Goal: Book appointment/travel/reservation

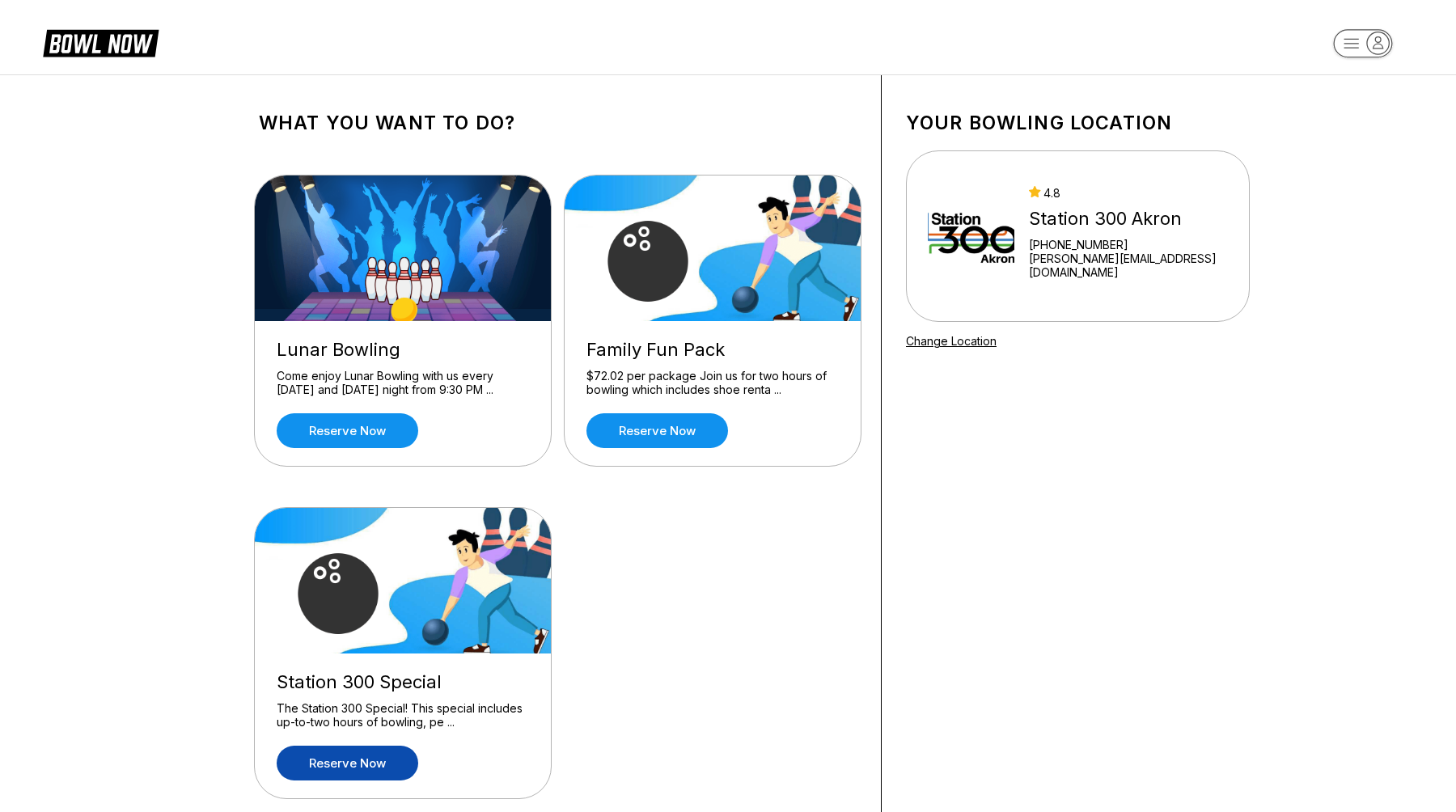
click at [359, 752] on link "Reserve now" at bounding box center [348, 763] width 142 height 35
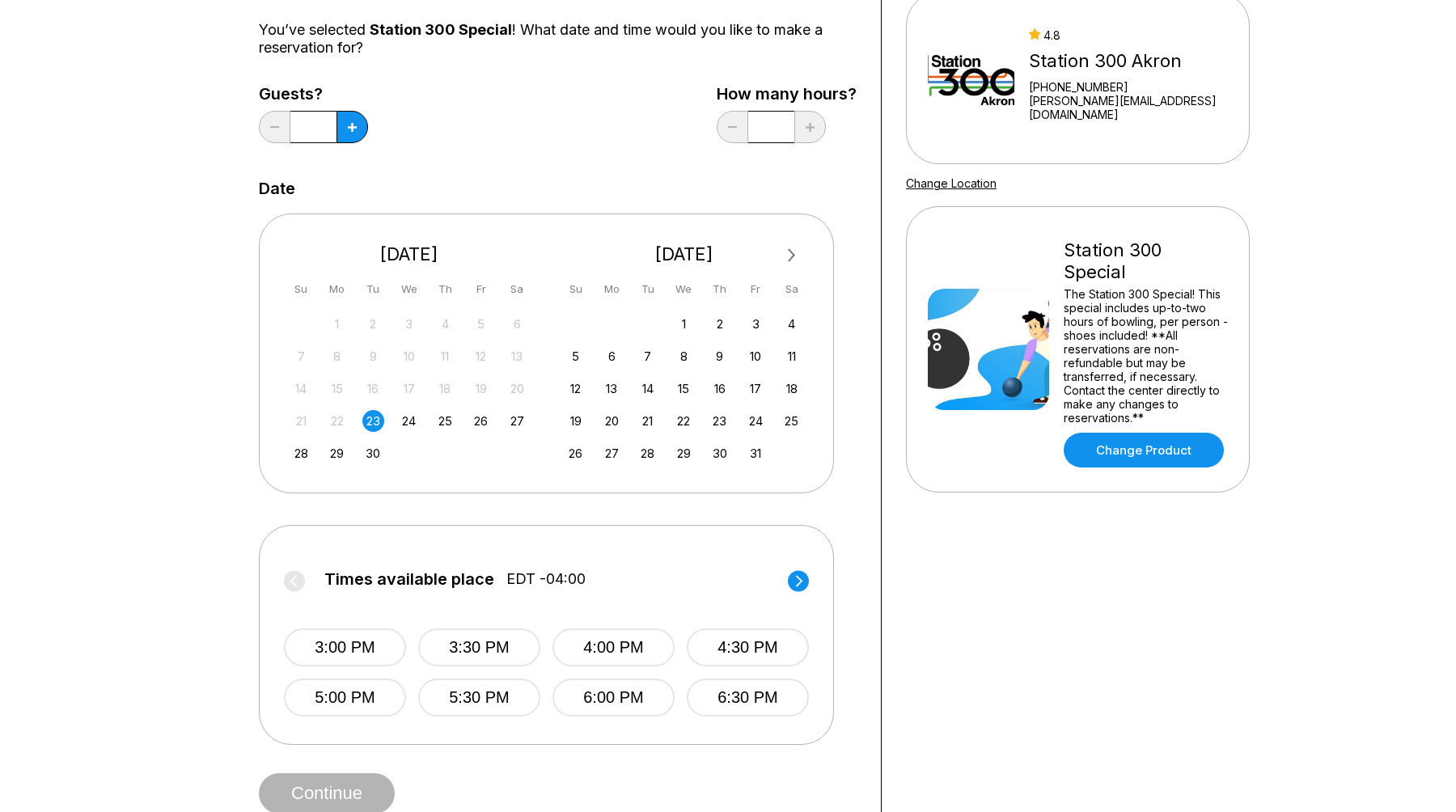
scroll to position [172, 0]
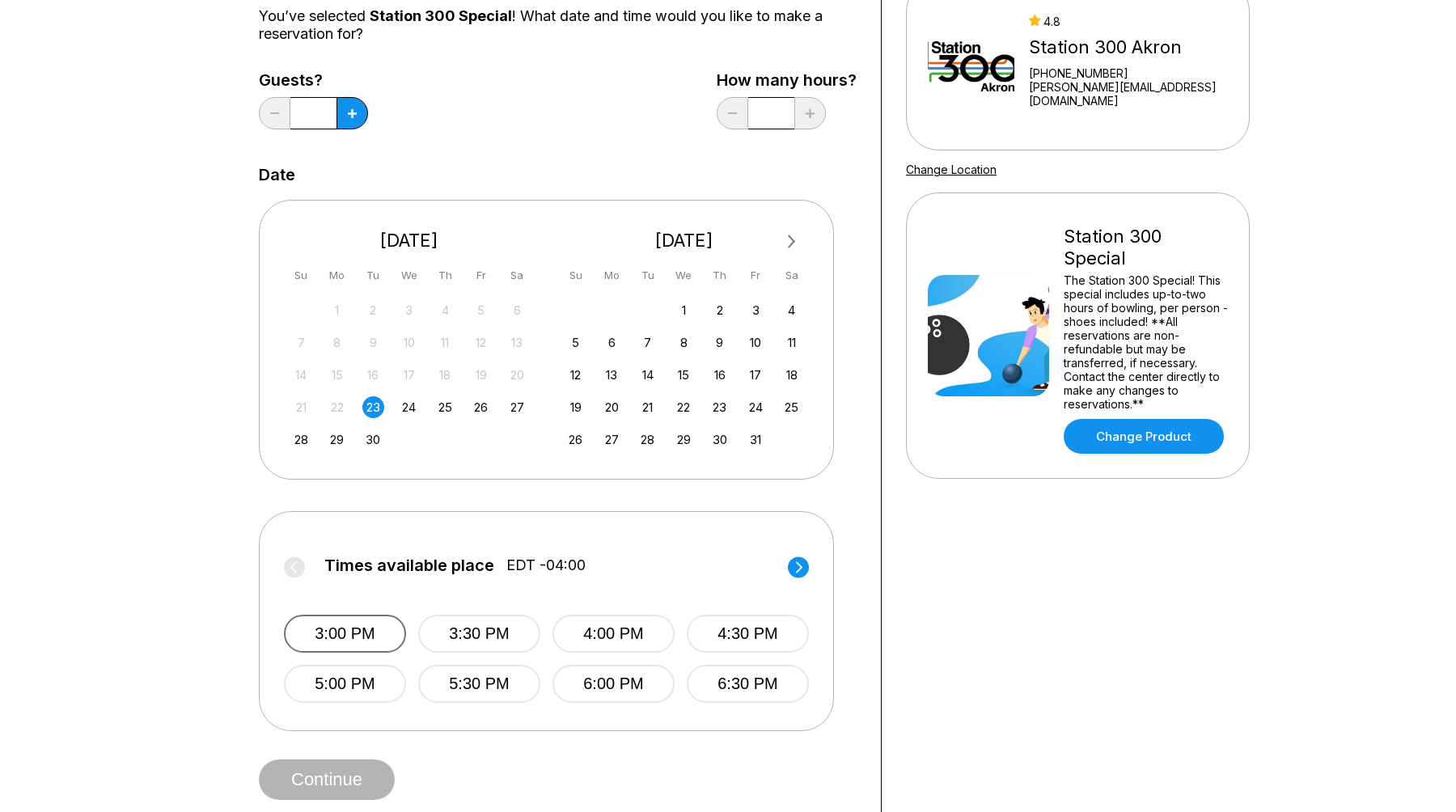
click at [326, 624] on button "3:00 PM" at bounding box center [345, 633] width 122 height 38
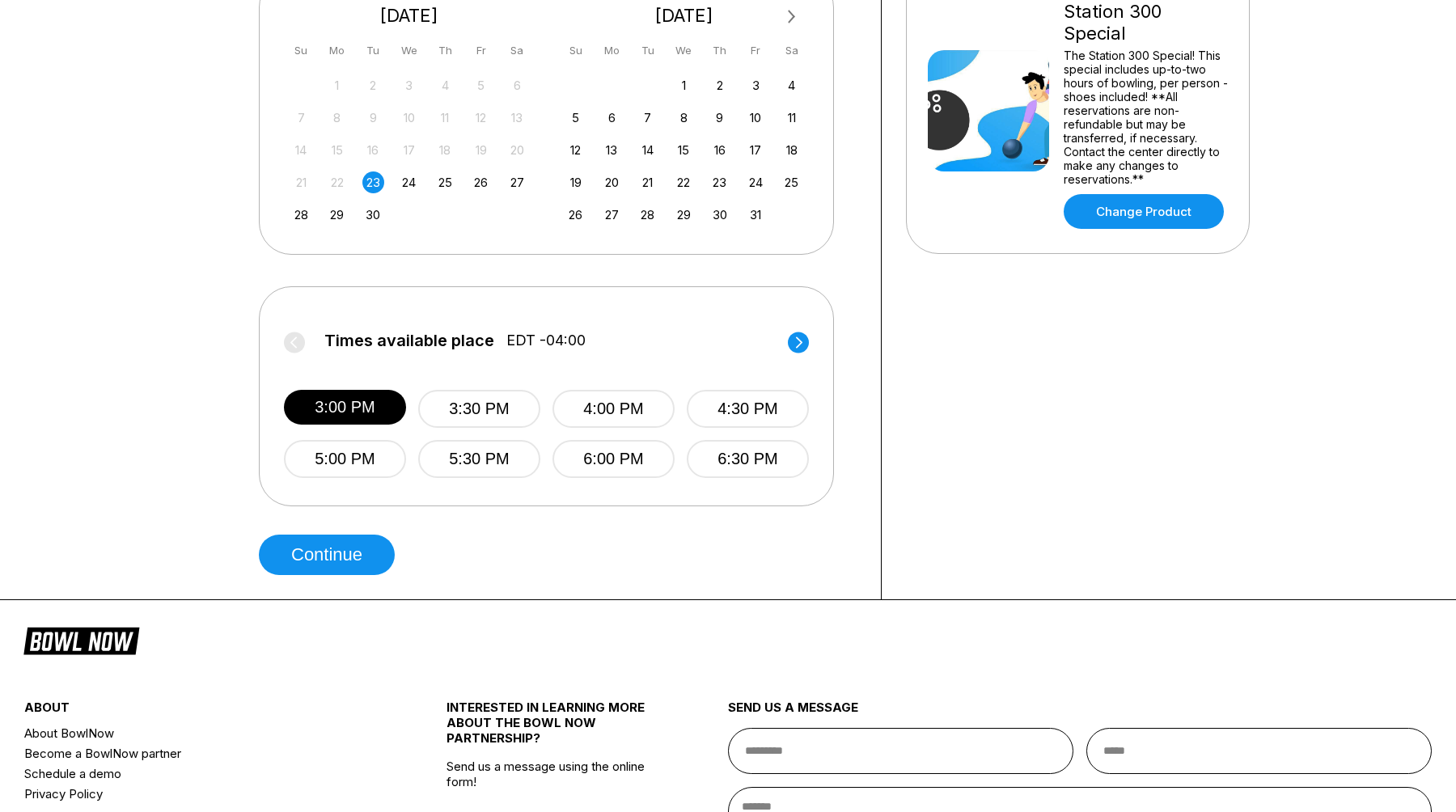
scroll to position [398, 0]
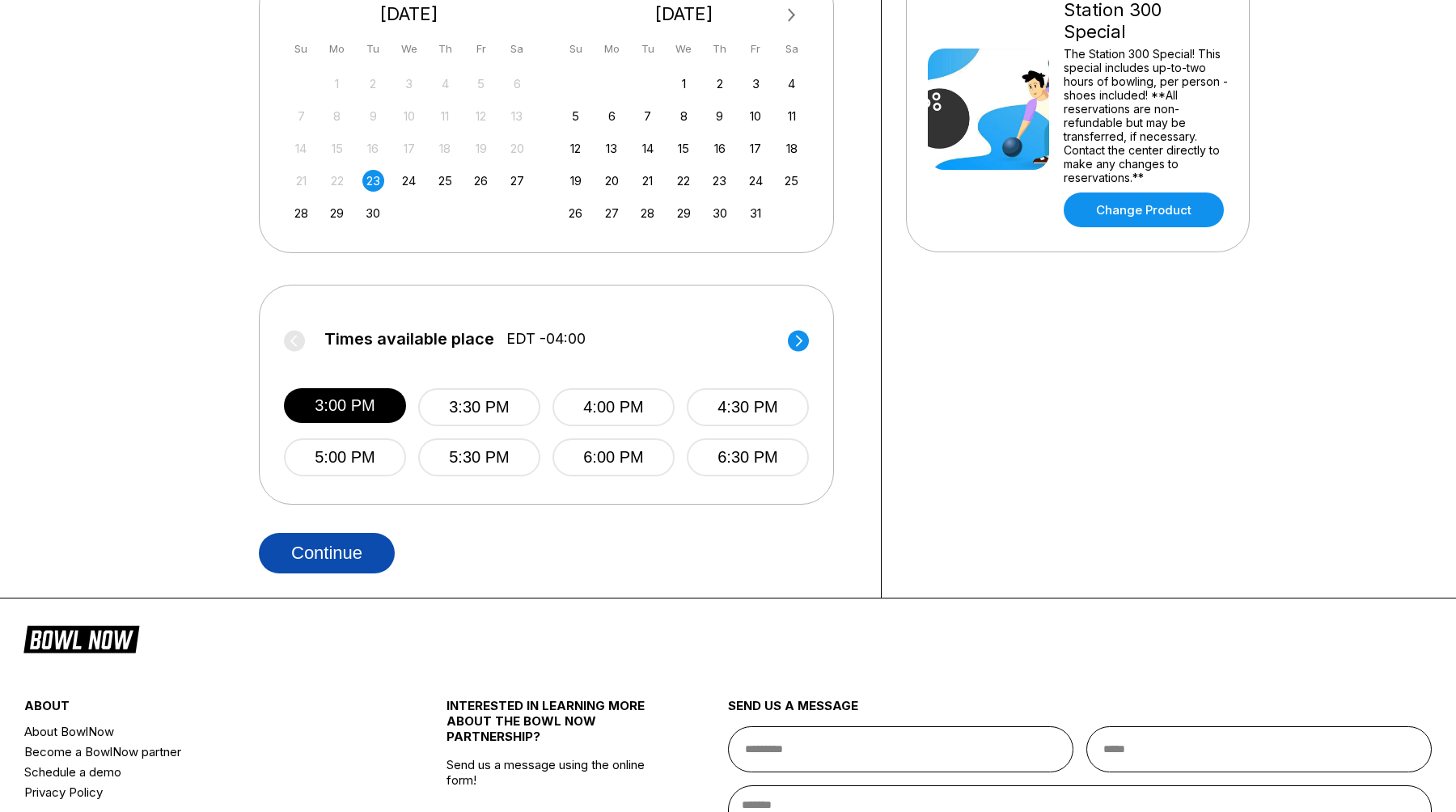
click at [336, 548] on button "Continue" at bounding box center [326, 552] width 136 height 40
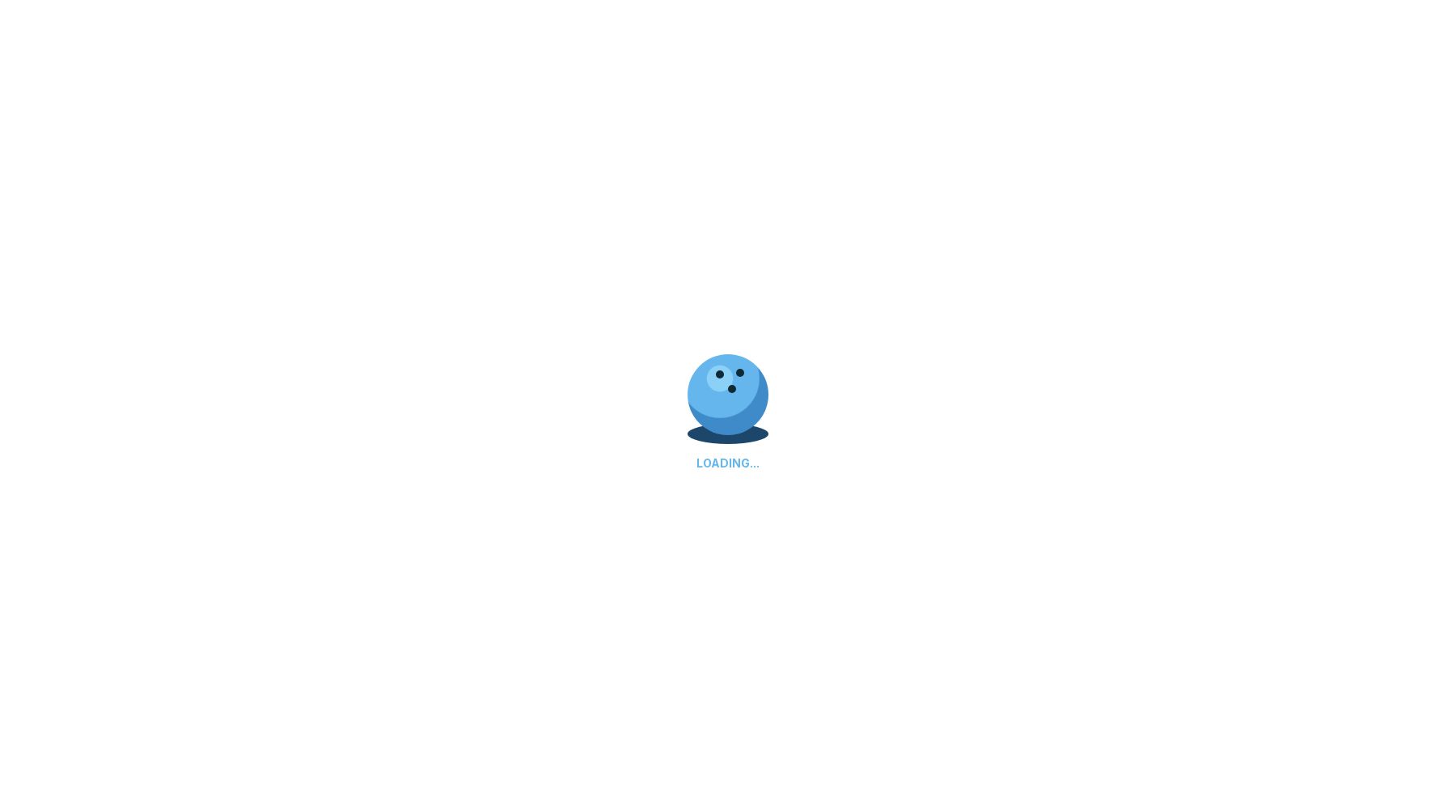
select select "**"
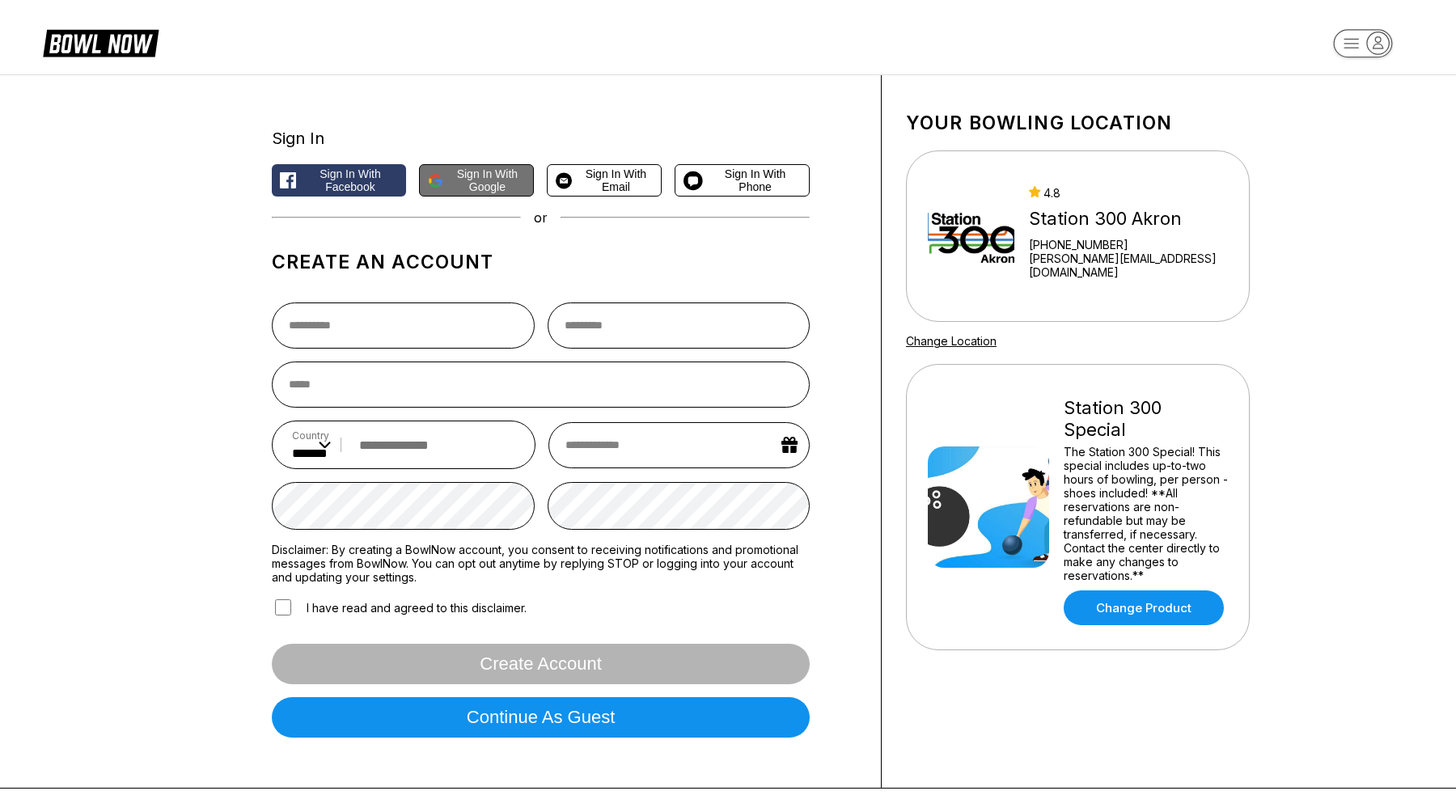
click at [467, 188] on span "Sign in with Google" at bounding box center [488, 180] width 76 height 26
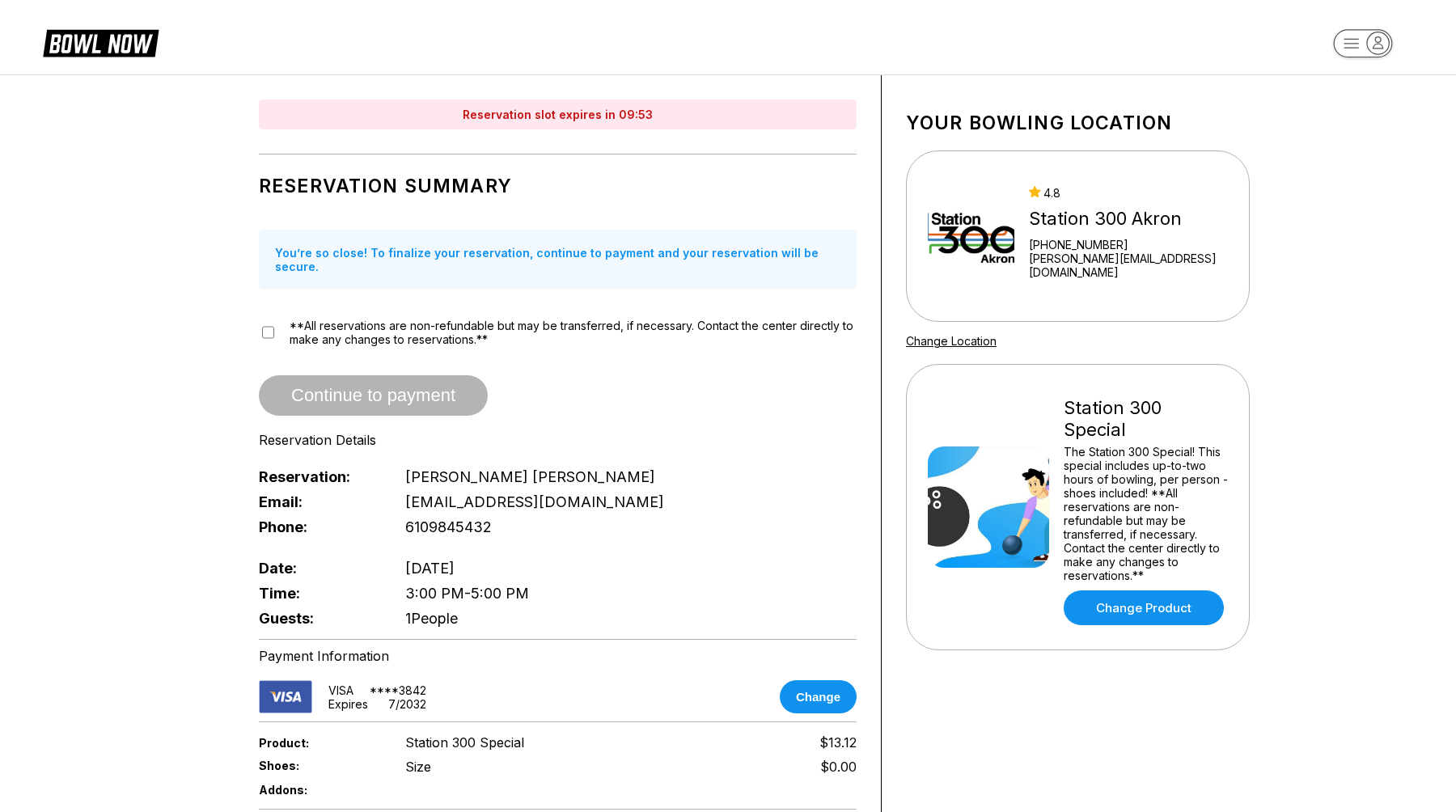
click at [67, 45] on icon at bounding box center [67, 43] width 4 height 13
